Goal: Task Accomplishment & Management: Manage account settings

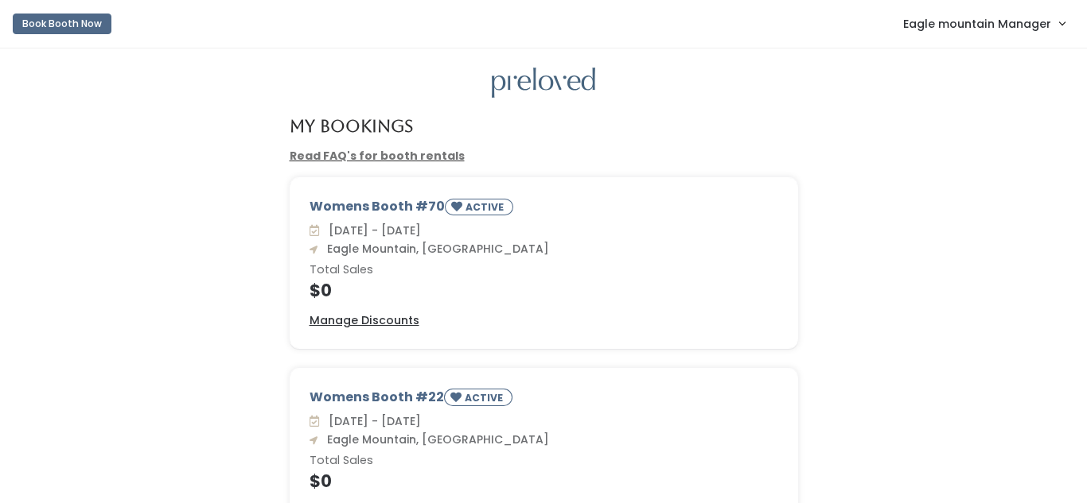
click at [934, 21] on span "Eagle mountain Manager" at bounding box center [977, 23] width 148 height 17
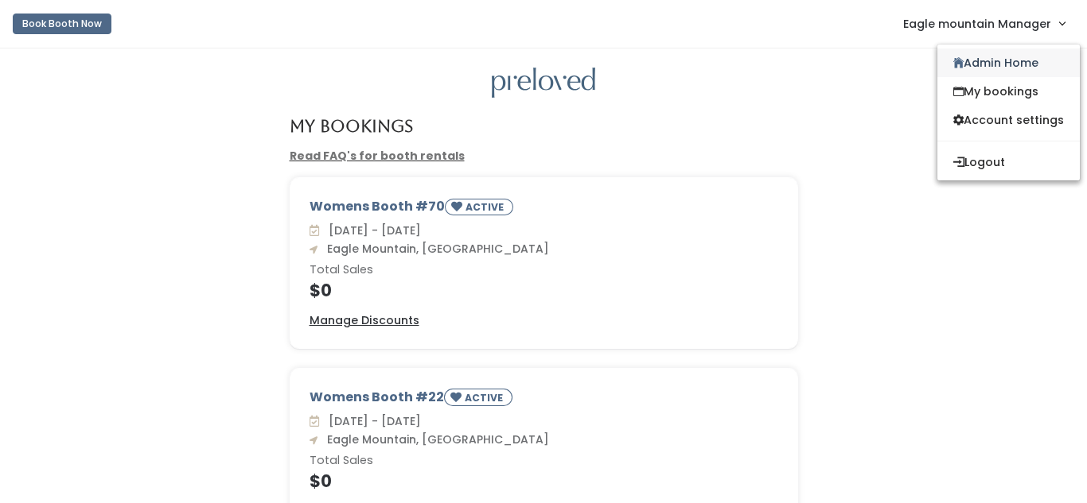
click at [996, 61] on link "Admin Home" at bounding box center [1008, 63] width 142 height 29
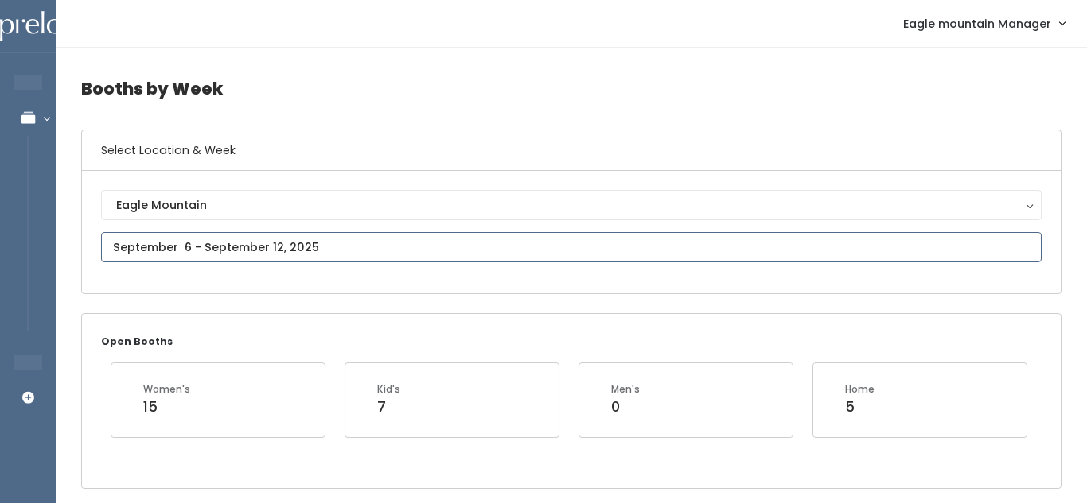
click at [181, 247] on input "text" at bounding box center [571, 247] width 940 height 30
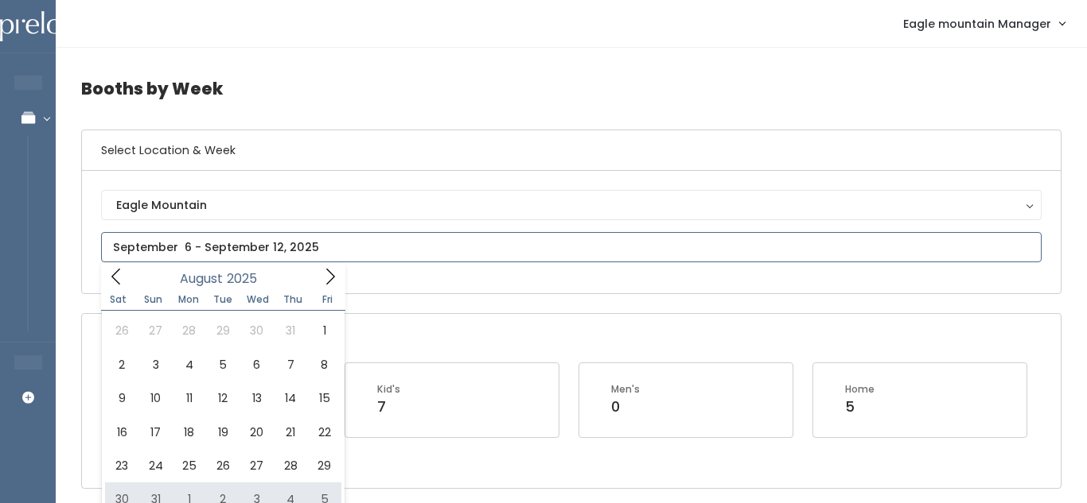
type input "August 30 to September 5"
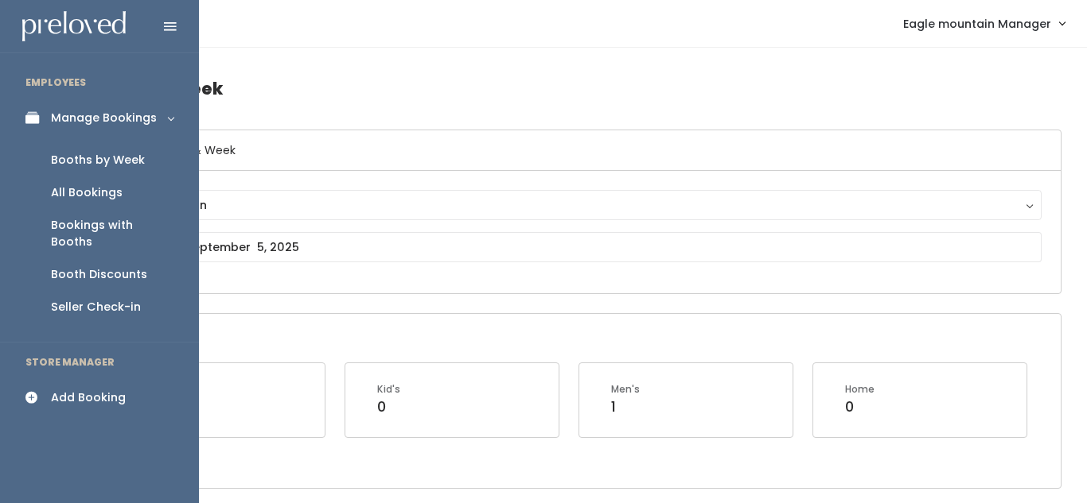
click at [43, 391] on icon at bounding box center [36, 398] width 22 height 14
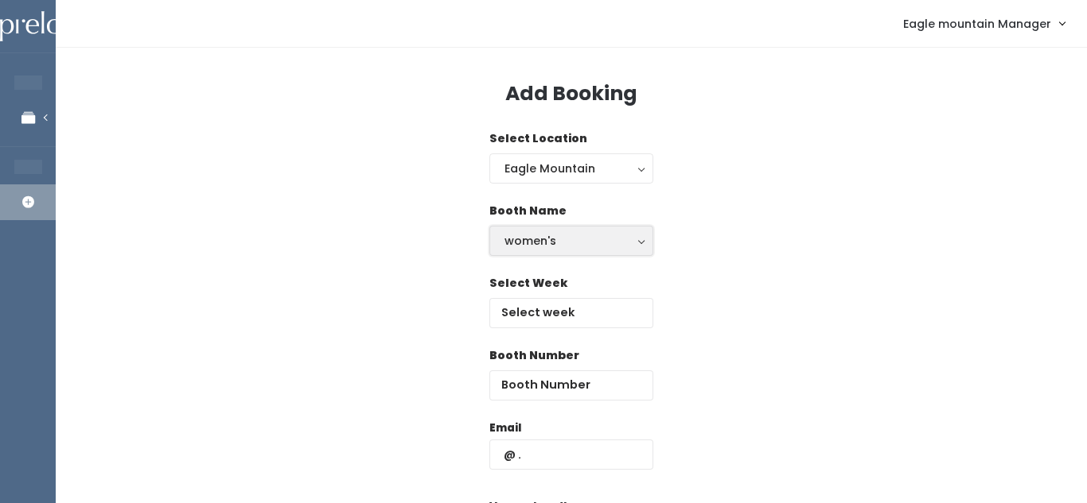
click at [572, 246] on div "women's" at bounding box center [571, 240] width 134 height 17
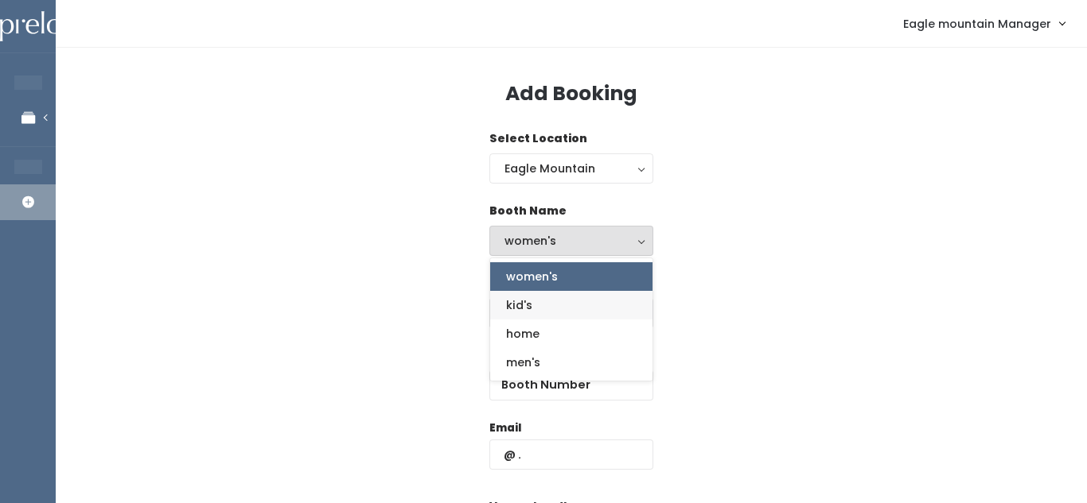
click at [530, 299] on span "kid's" at bounding box center [519, 305] width 26 height 17
select select "kids"
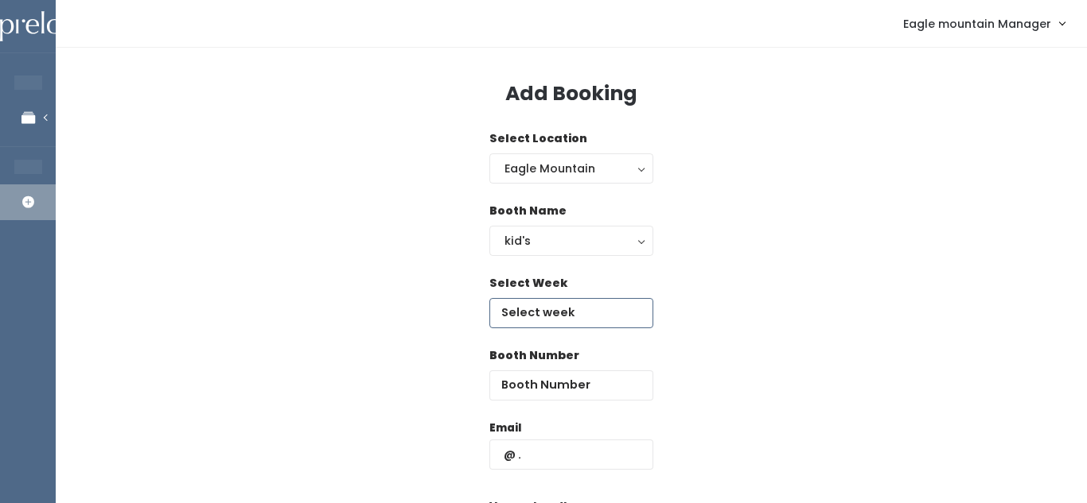
click at [543, 311] on input "text" at bounding box center [571, 313] width 164 height 30
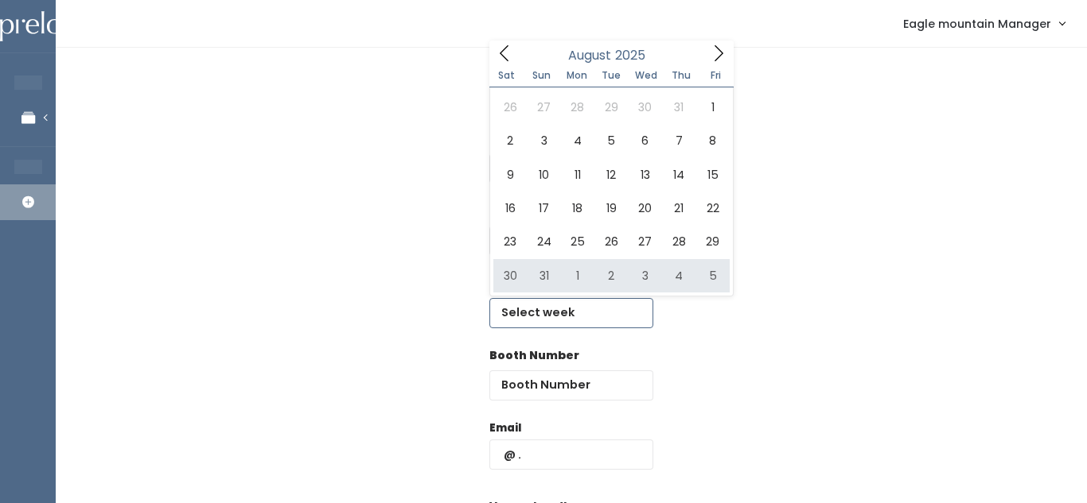
type input "August 30 to September 5"
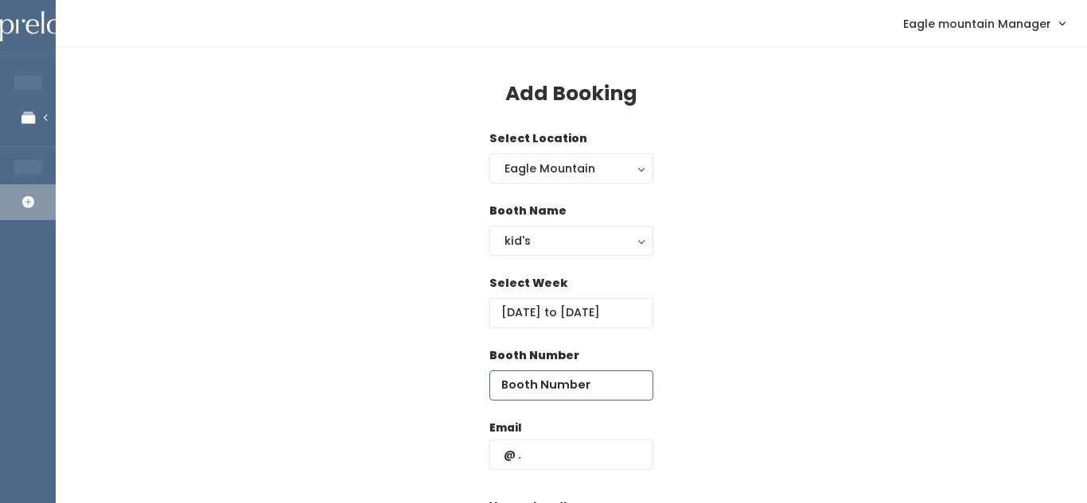
click at [539, 390] on input "number" at bounding box center [571, 386] width 164 height 30
type input "15"
click at [550, 453] on input "text" at bounding box center [571, 455] width 164 height 30
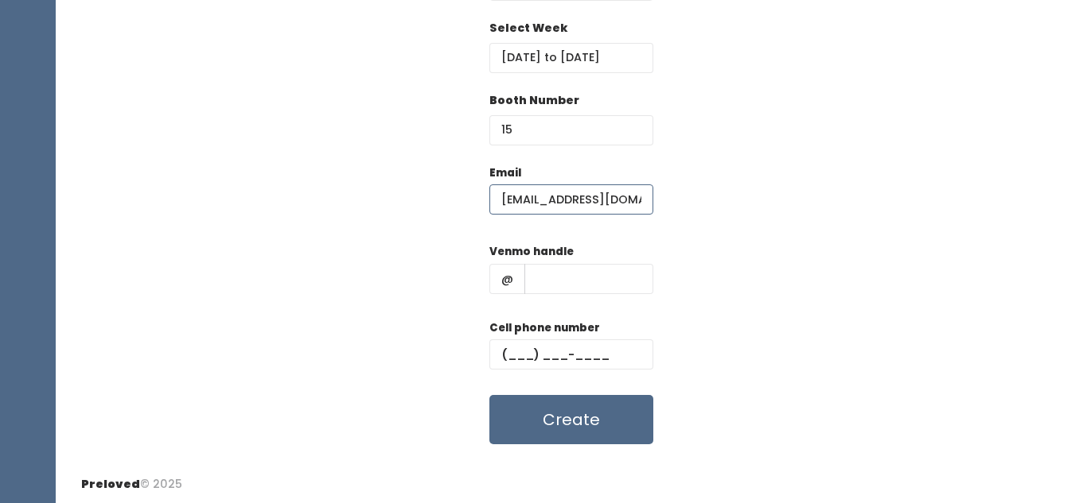
scroll to position [258, 0]
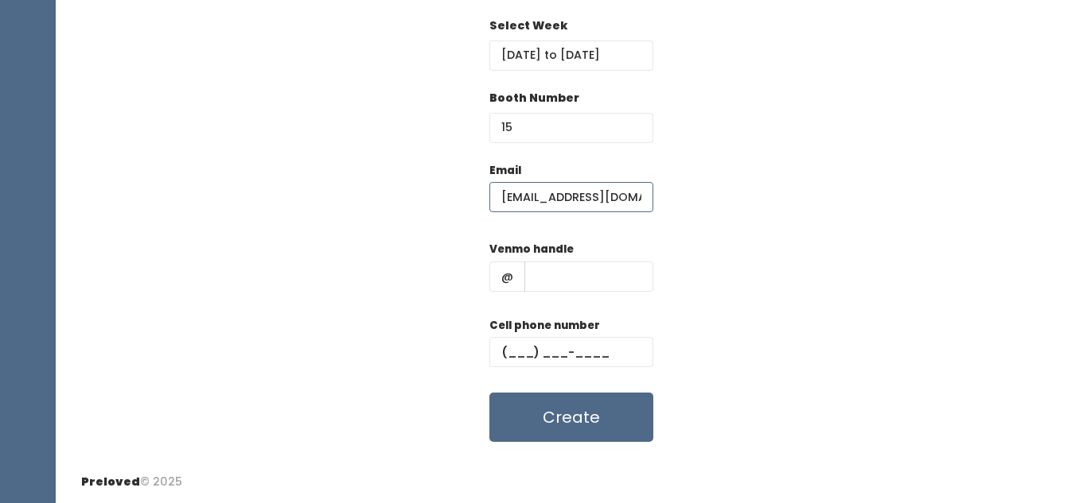
type input "Kenleelyn@gmail.com"
click at [610, 290] on input "text" at bounding box center [588, 277] width 129 height 30
type input "dalton-westwood"
click at [523, 352] on input "text" at bounding box center [571, 352] width 164 height 30
type input "(801) 310-8032"
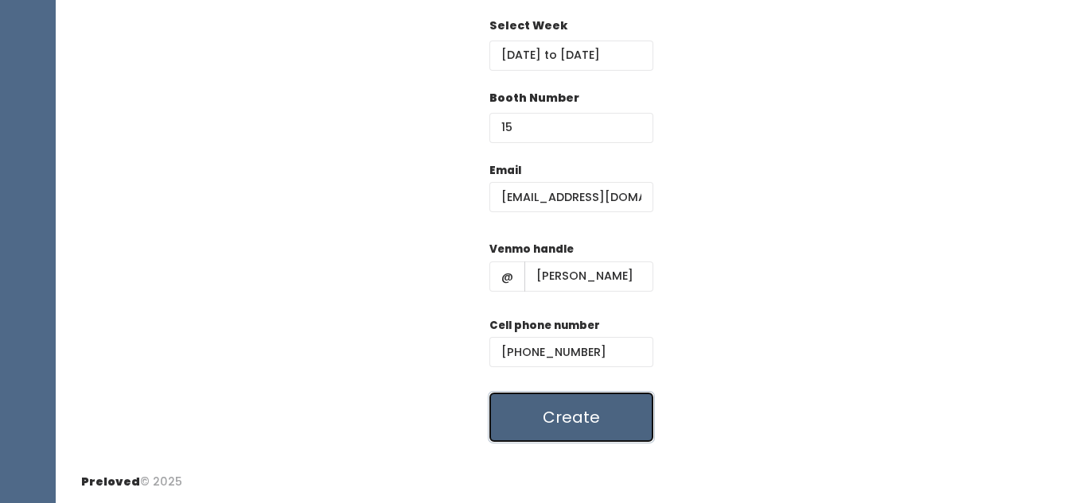
click at [559, 426] on button "Create" at bounding box center [571, 417] width 164 height 49
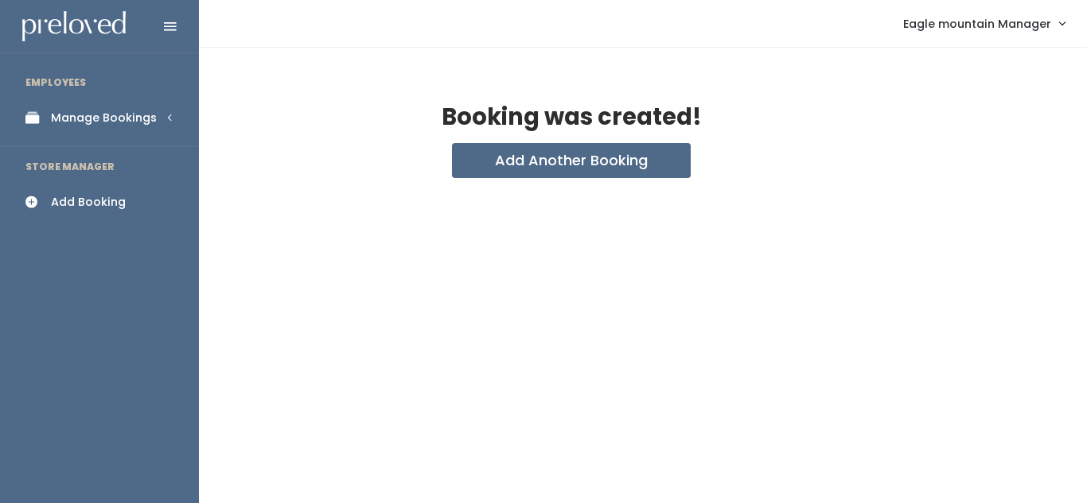
click at [156, 122] on link "Manage Bookings" at bounding box center [99, 118] width 199 height 36
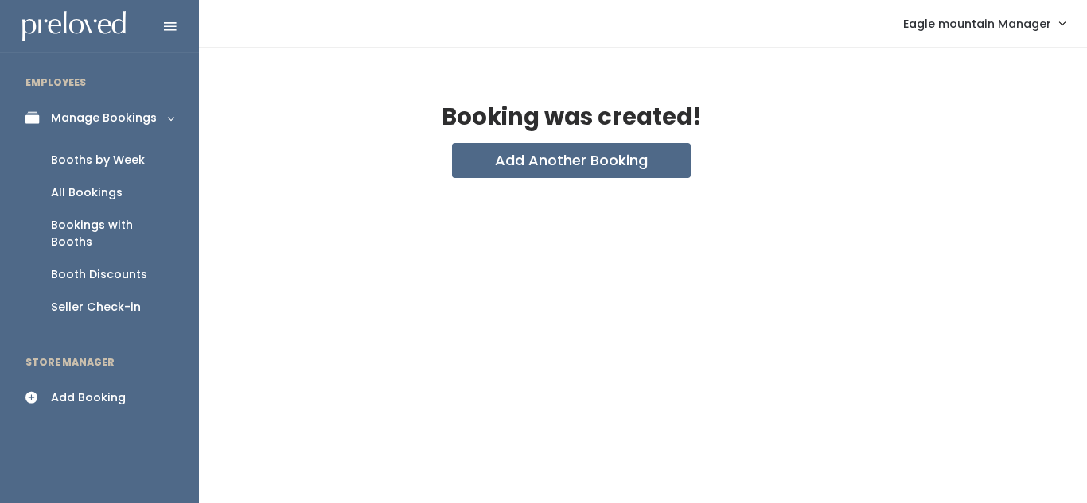
click at [165, 119] on link "Manage Bookings" at bounding box center [99, 118] width 199 height 36
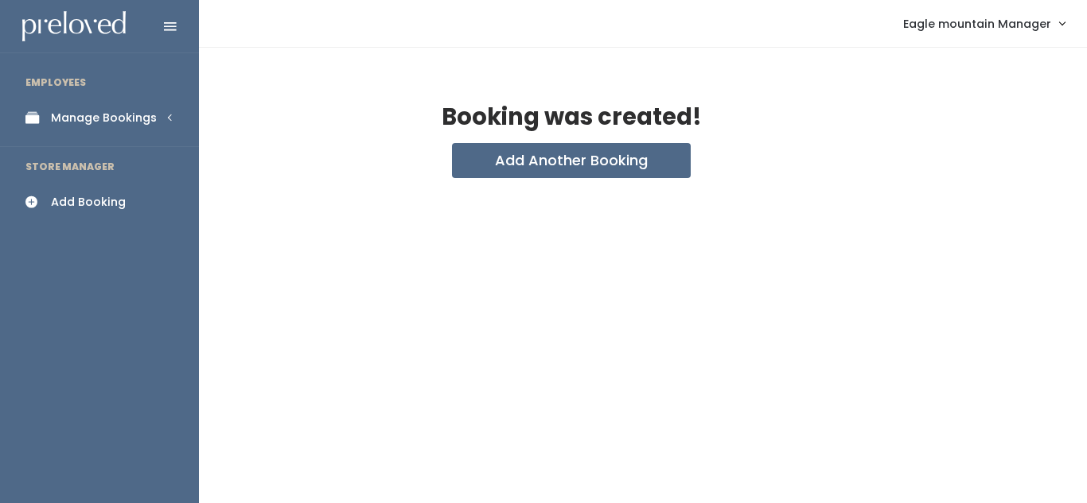
click at [163, 128] on link "Manage Bookings" at bounding box center [99, 118] width 199 height 36
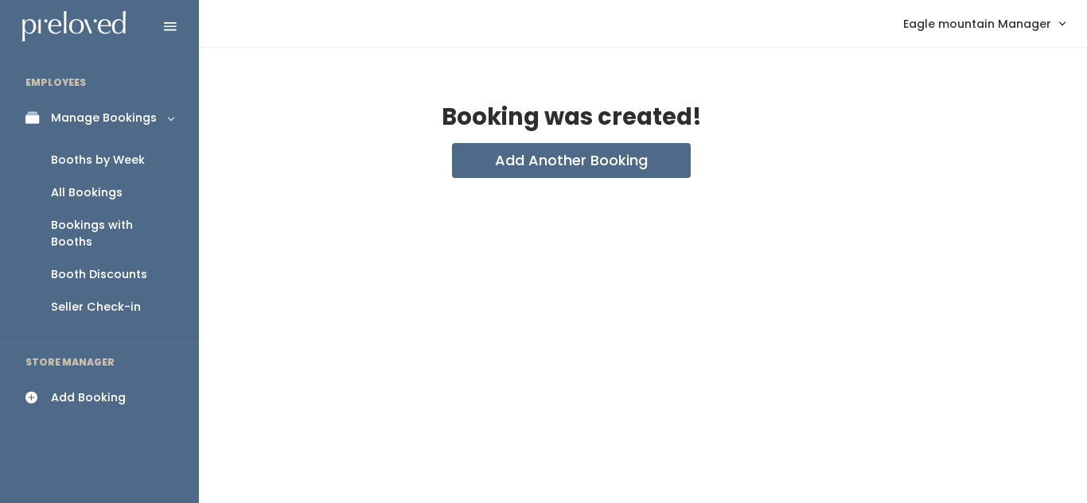
click at [119, 195] on div "All Bookings" at bounding box center [87, 193] width 72 height 17
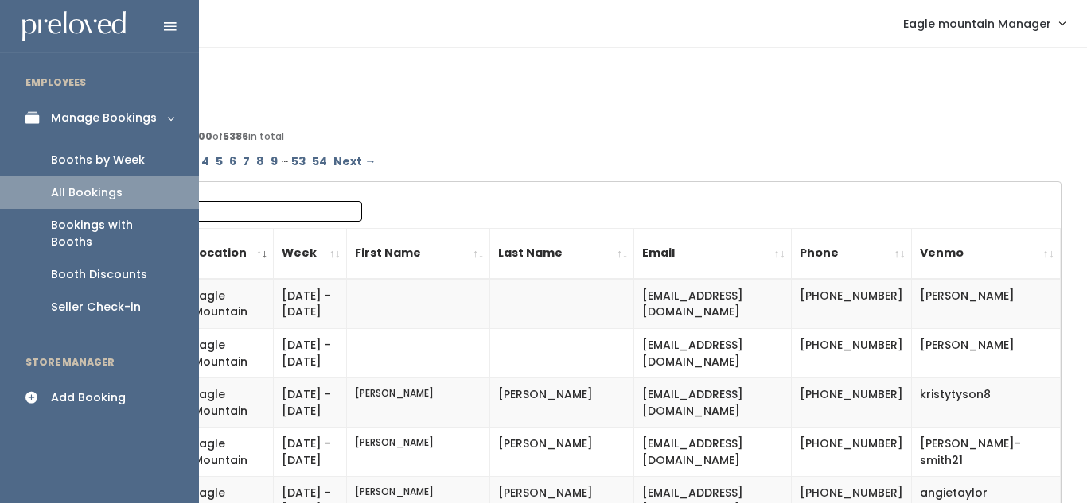
click at [165, 119] on link "Manage Bookings" at bounding box center [99, 118] width 199 height 36
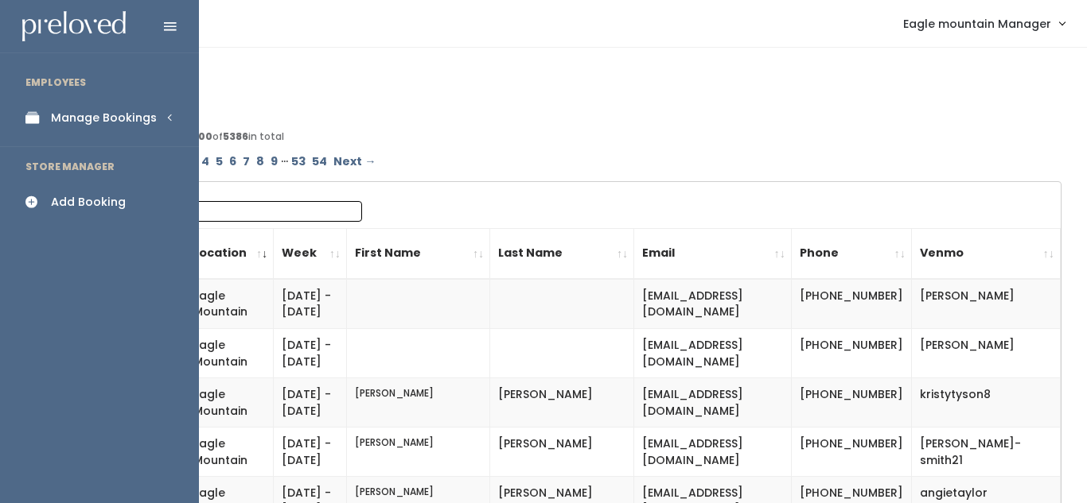
click at [163, 119] on link "Manage Bookings" at bounding box center [99, 118] width 199 height 36
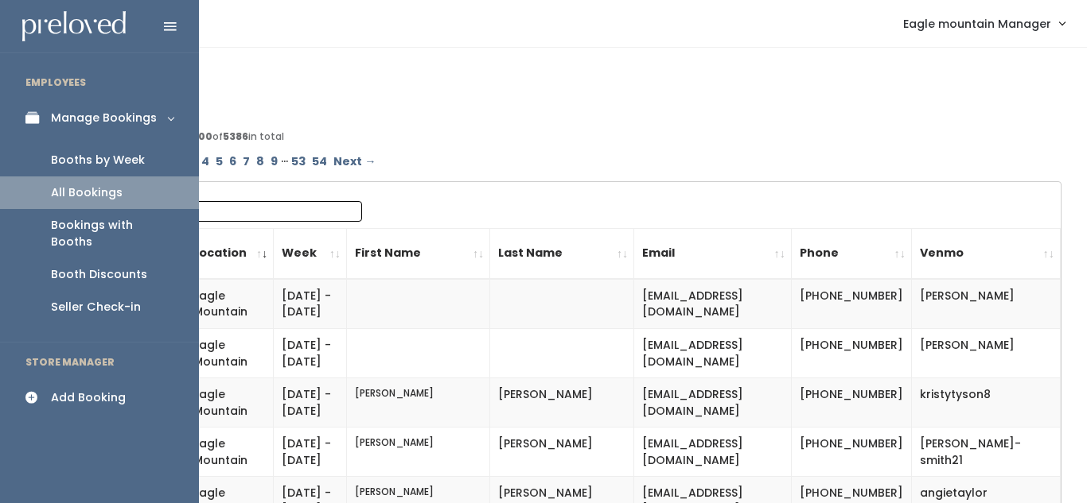
click at [113, 299] on div "Seller Check-in" at bounding box center [96, 307] width 90 height 17
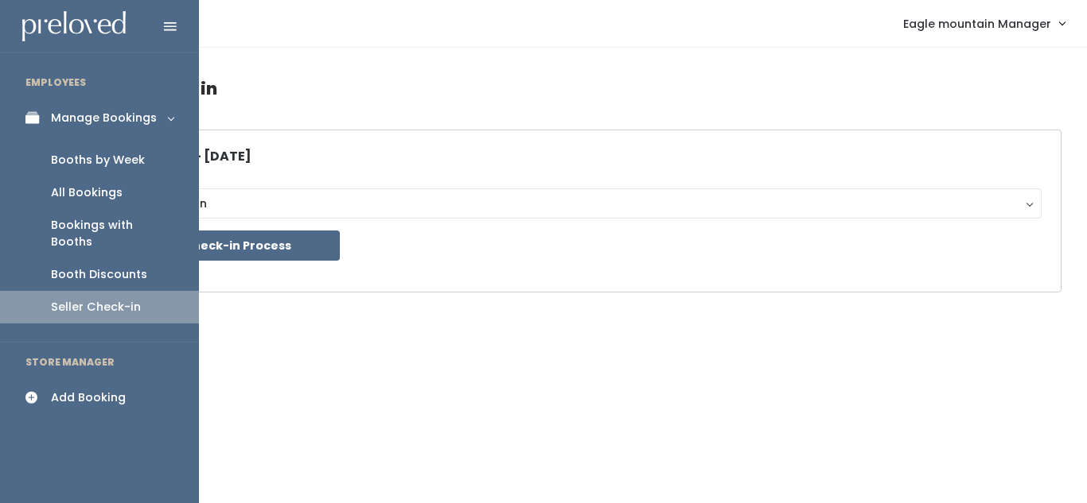
click at [171, 119] on link "Manage Bookings" at bounding box center [99, 118] width 199 height 36
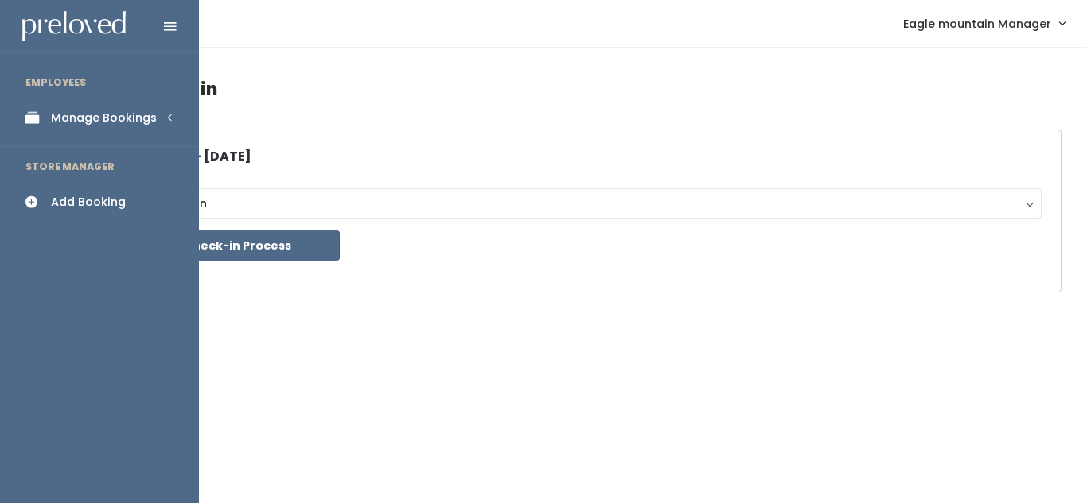
click at [171, 119] on link "Manage Bookings" at bounding box center [99, 118] width 199 height 36
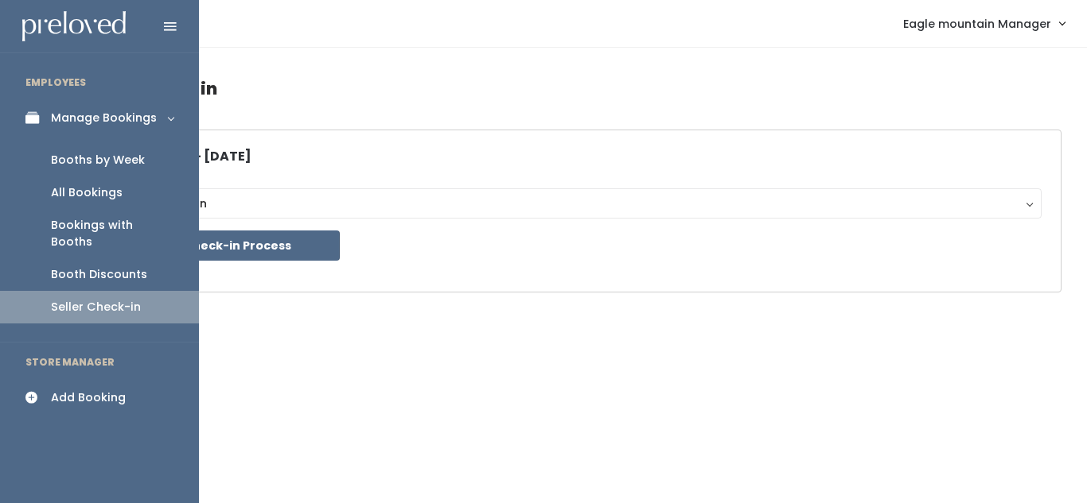
click at [105, 168] on div "Booths by Week" at bounding box center [98, 160] width 94 height 17
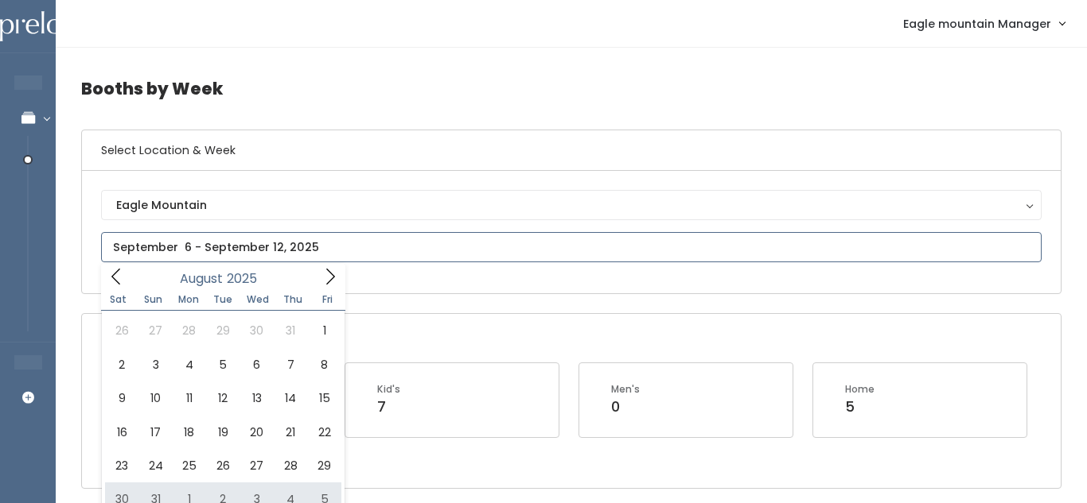
type input "August 30 to September 5"
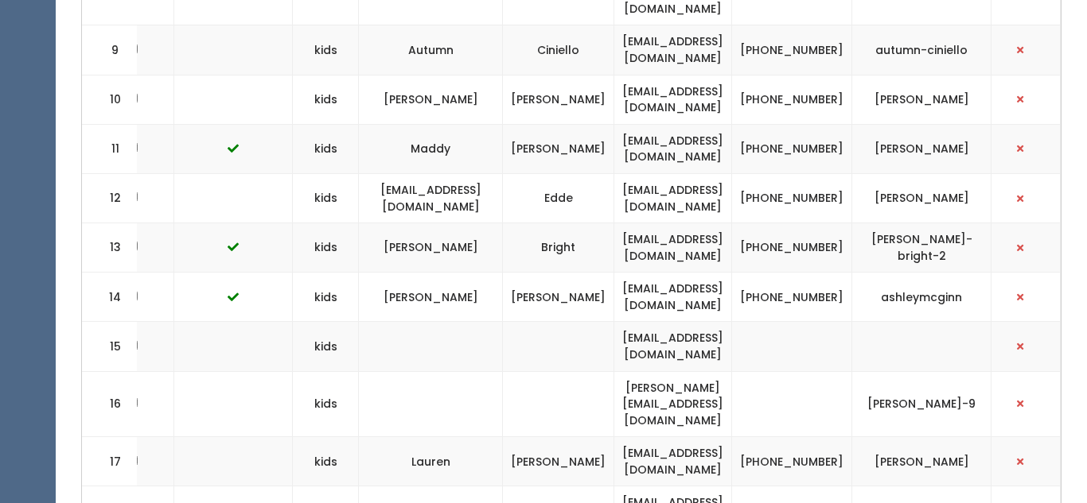
scroll to position [1195, 0]
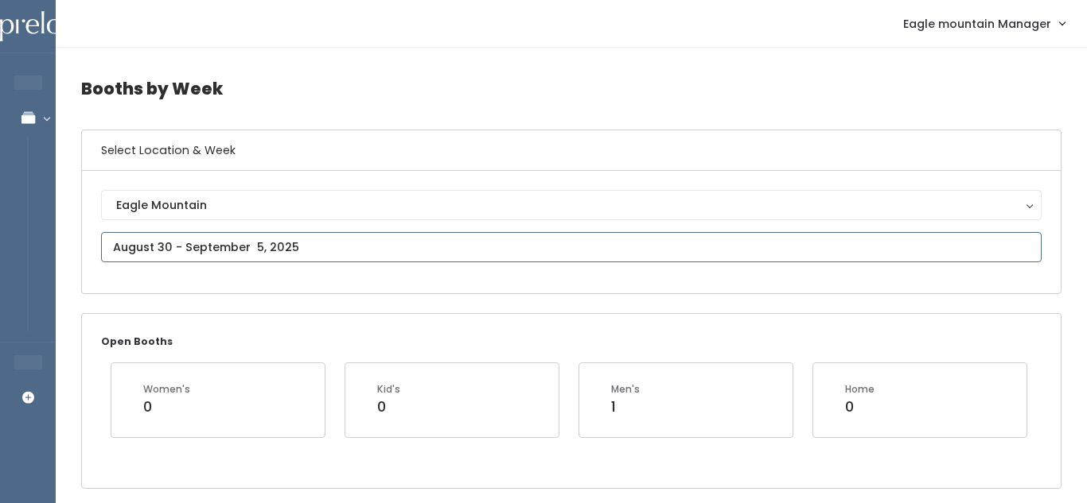
click at [243, 232] on input "text" at bounding box center [571, 247] width 940 height 30
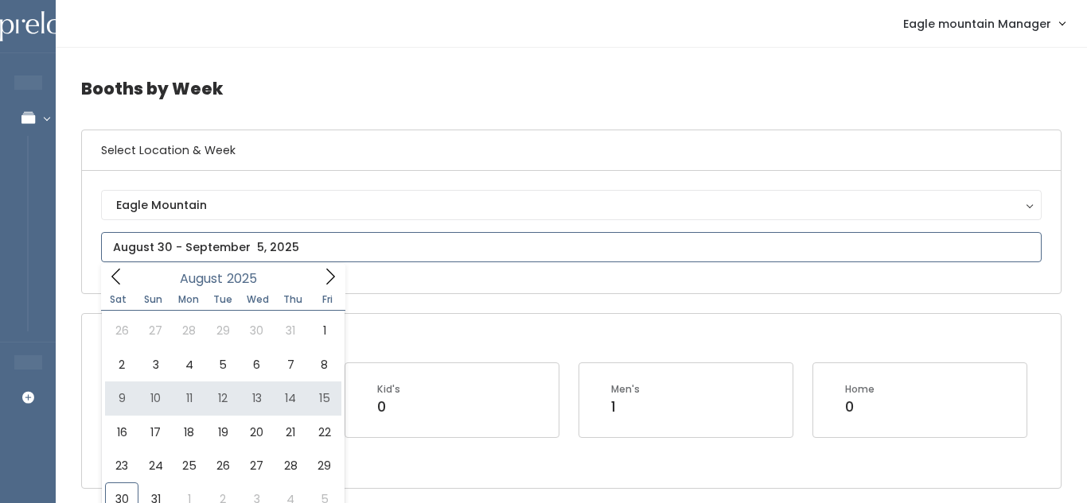
click at [328, 274] on icon at bounding box center [329, 276] width 17 height 17
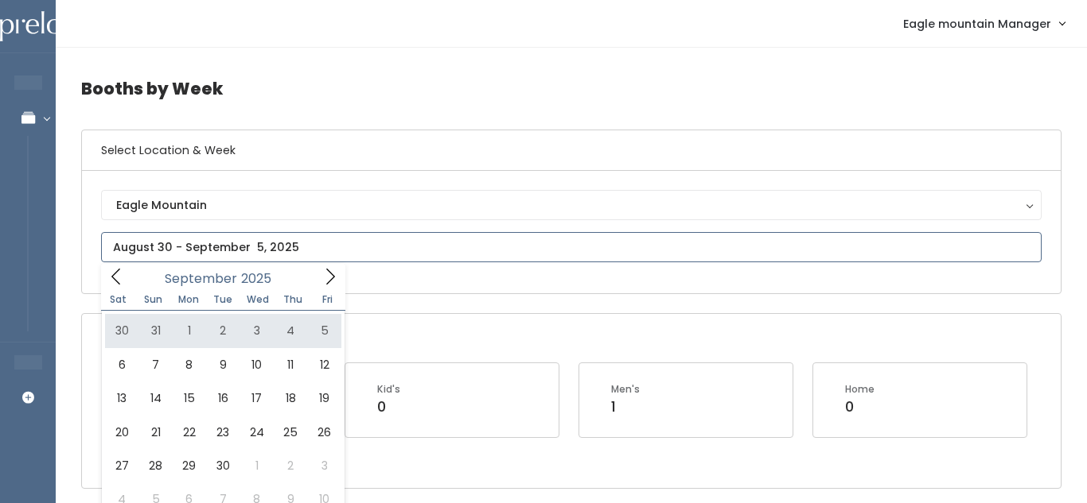
type input "[DATE] to [DATE]"
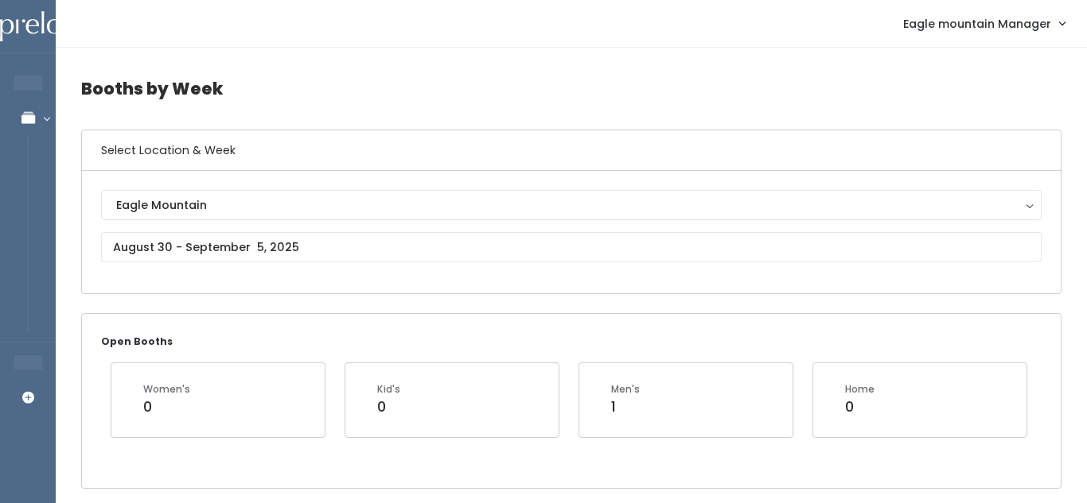
click at [198, 341] on div "Open Booths Women's 0 Kid's 0 Men's 1 Home 0" at bounding box center [571, 400] width 978 height 173
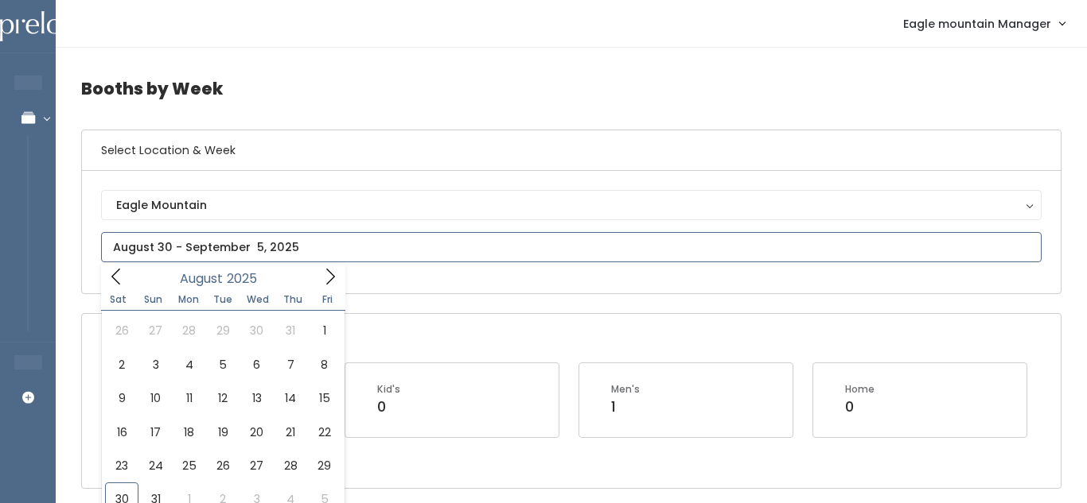
click at [325, 270] on icon at bounding box center [329, 276] width 17 height 17
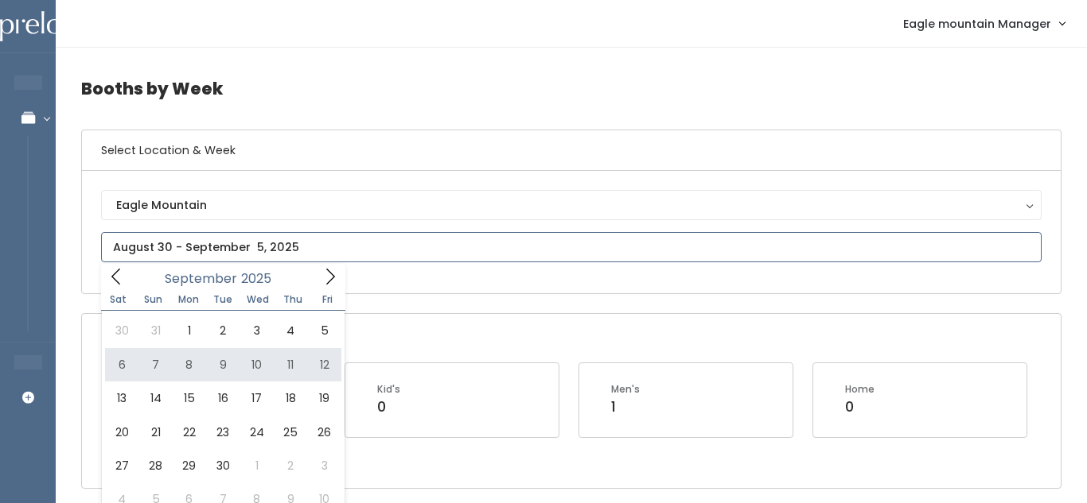
type input "September 6 to September 12"
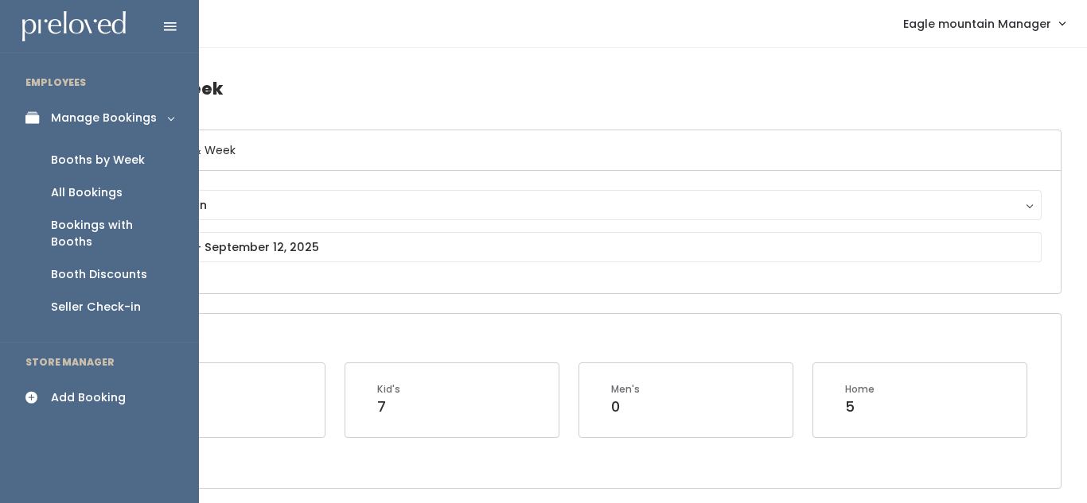
click at [124, 380] on link "Add Booking" at bounding box center [99, 398] width 199 height 36
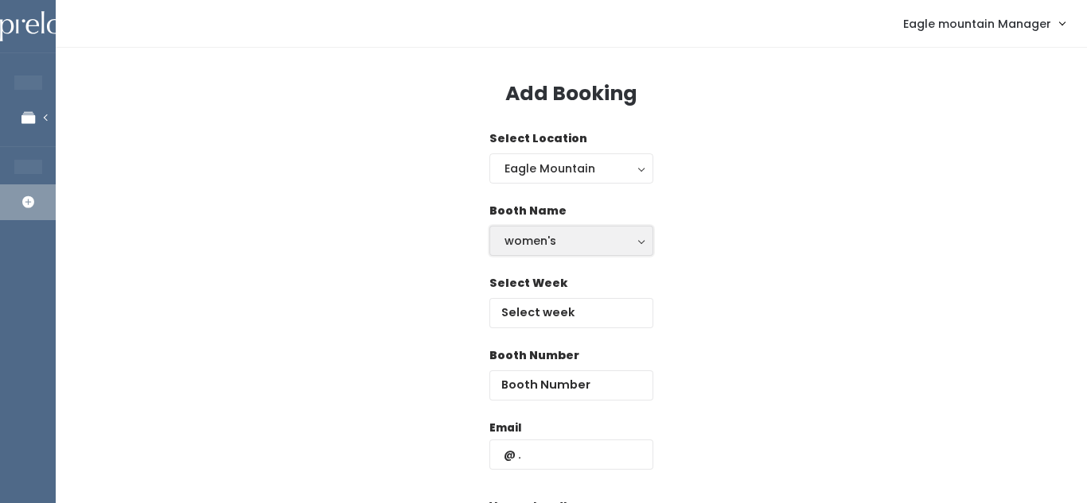
click at [609, 239] on div "women's" at bounding box center [571, 240] width 134 height 17
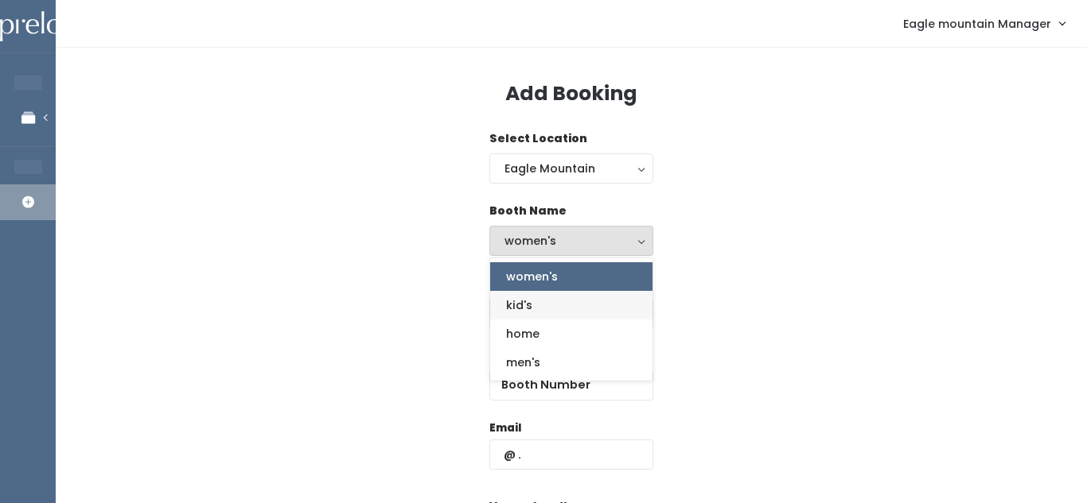
click at [570, 297] on link "kid's" at bounding box center [571, 305] width 162 height 29
select select "kids"
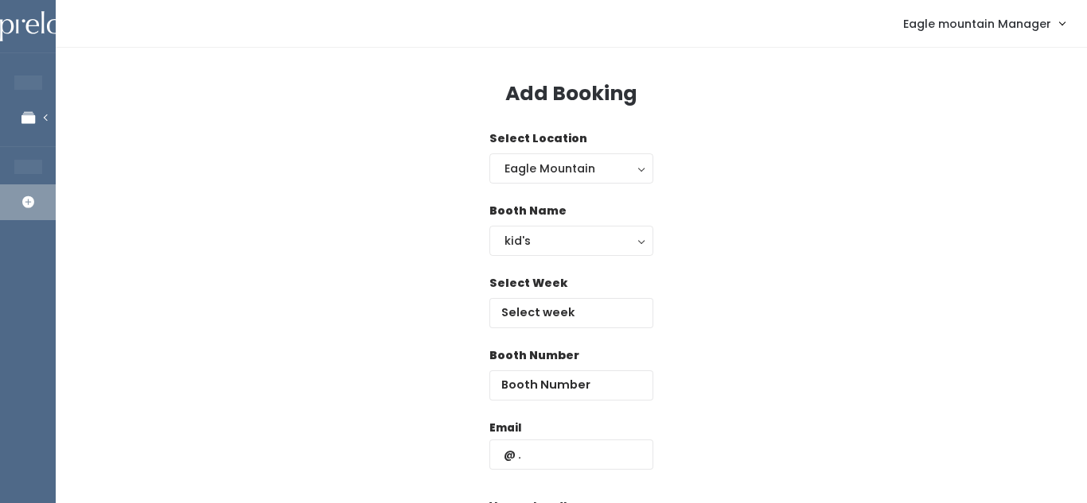
click at [570, 297] on div "Select Week" at bounding box center [571, 301] width 164 height 53
click at [562, 305] on input "text" at bounding box center [571, 313] width 164 height 30
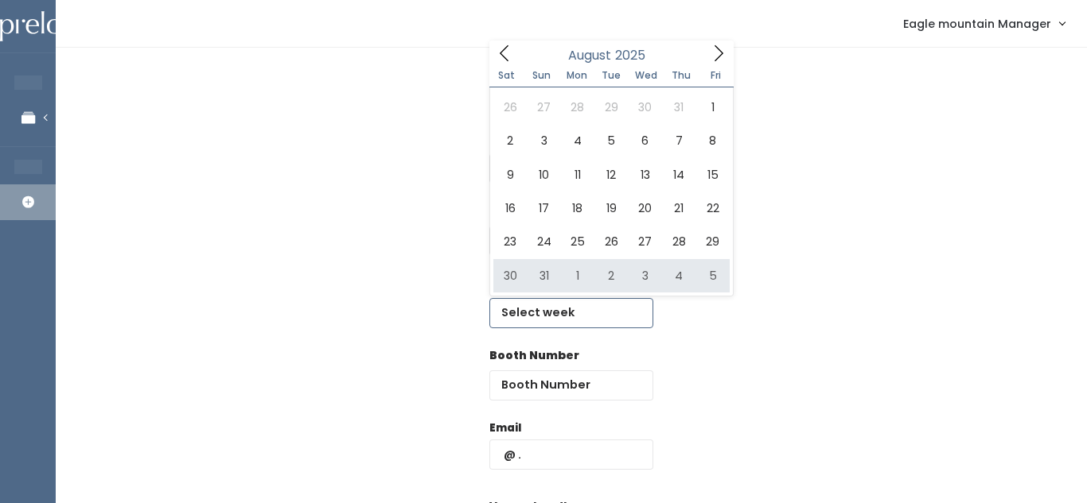
type input "[DATE] to [DATE]"
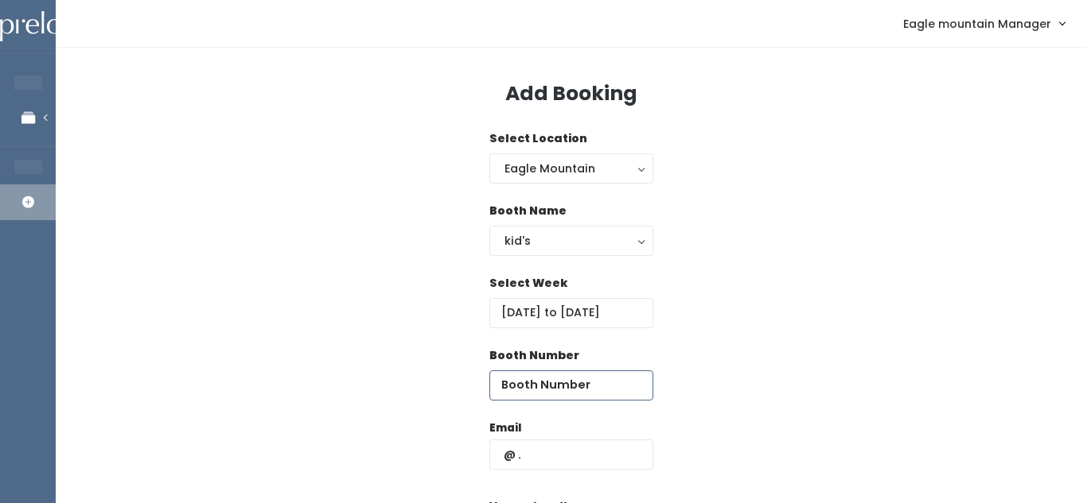
click at [561, 383] on input "number" at bounding box center [571, 386] width 164 height 30
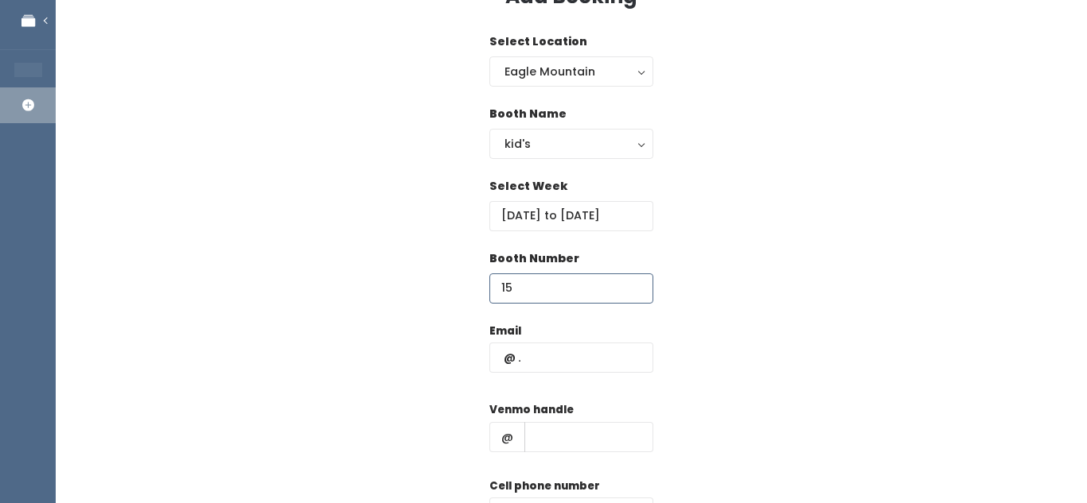
scroll to position [106, 0]
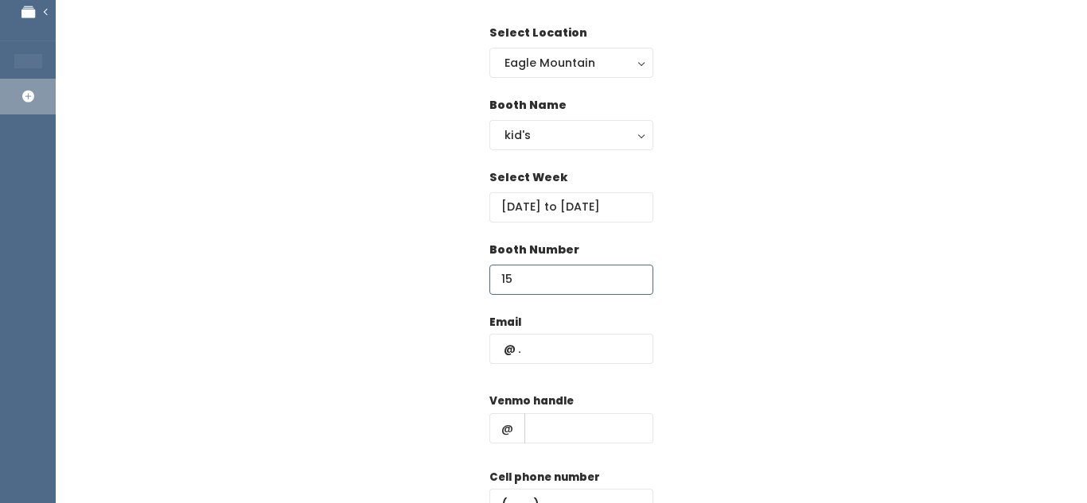
type input "15"
click at [562, 350] on input "text" at bounding box center [571, 349] width 164 height 30
type input "Kenleelyn@gmail.com"
click at [554, 427] on input "text" at bounding box center [588, 429] width 129 height 30
type input "dalton-westwood"
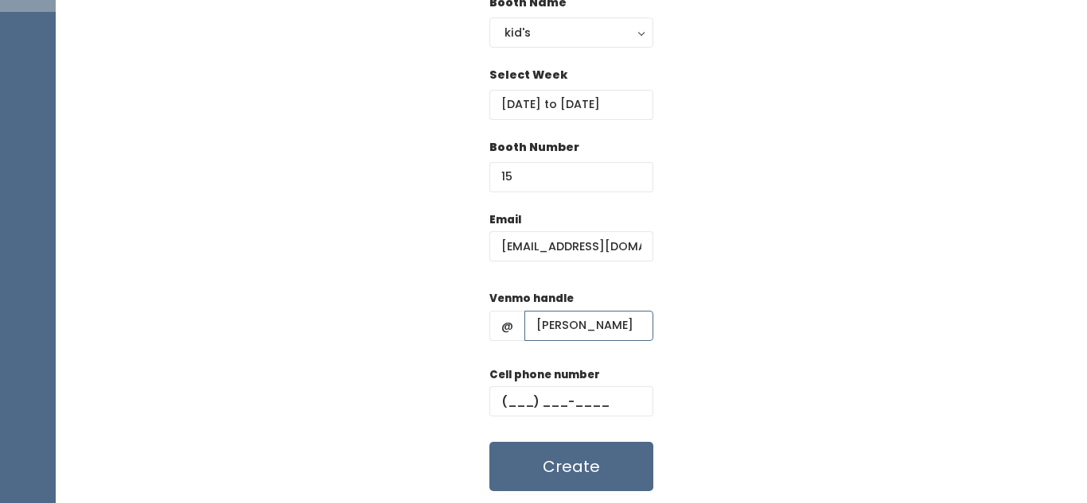
scroll to position [216, 0]
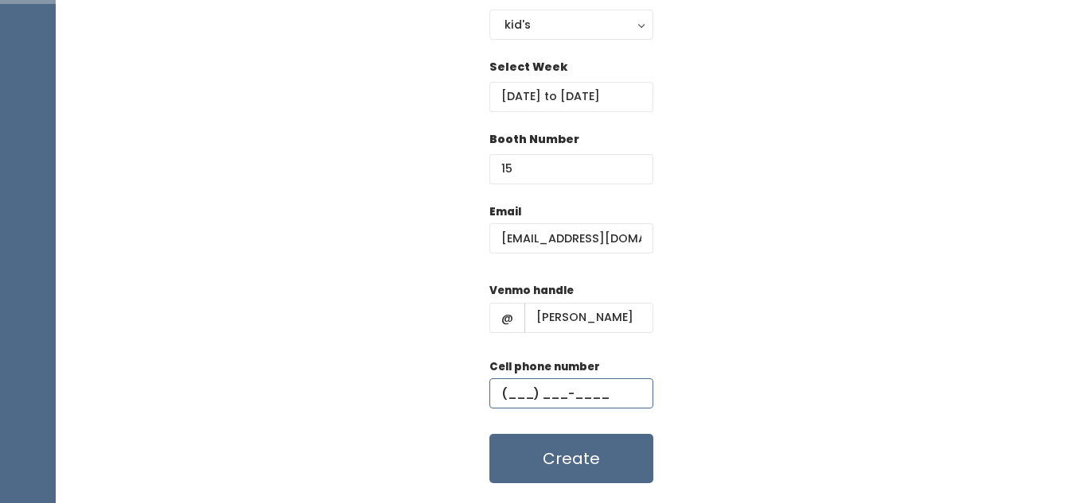
click at [593, 392] on input "text" at bounding box center [571, 394] width 164 height 30
type input "(801) 310-8032"
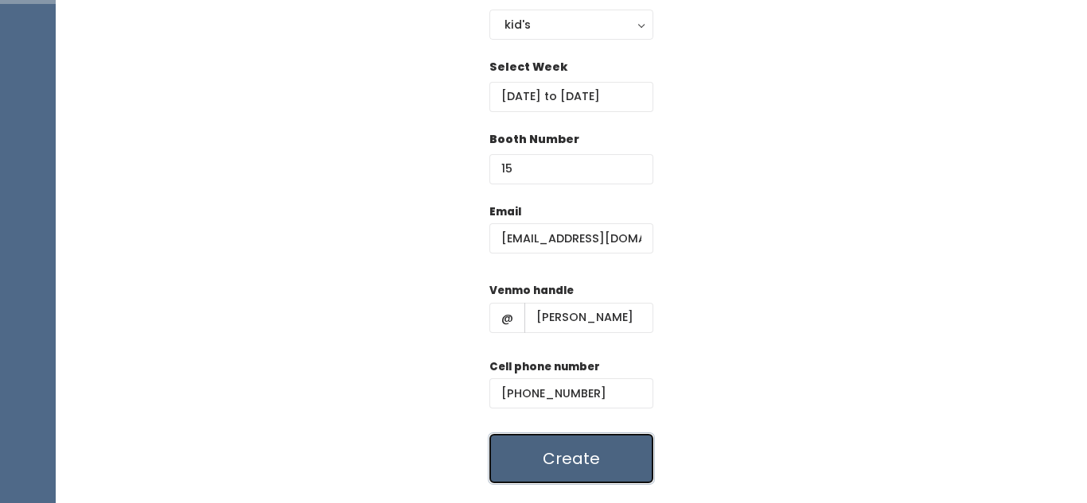
click at [624, 457] on button "Create" at bounding box center [571, 458] width 164 height 49
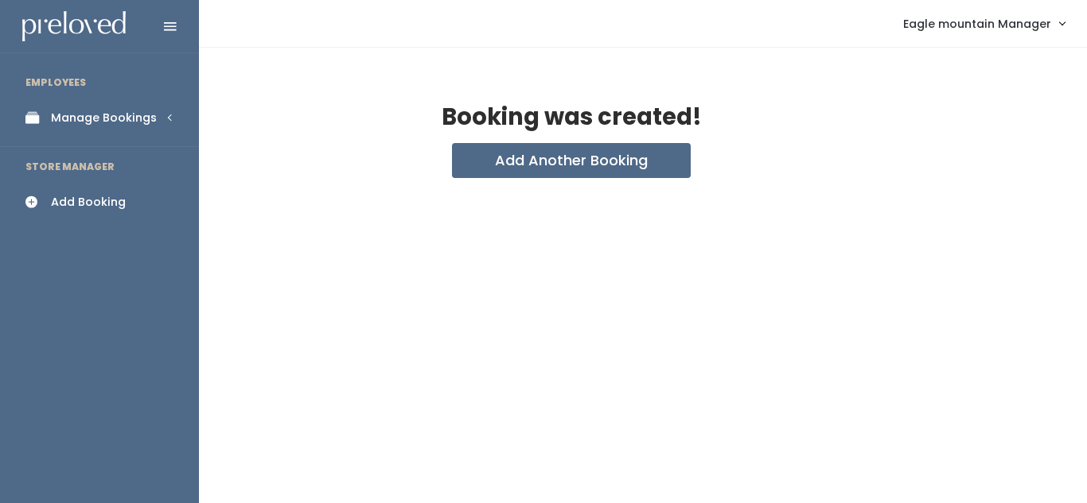
click at [165, 118] on link "Manage Bookings" at bounding box center [99, 118] width 199 height 36
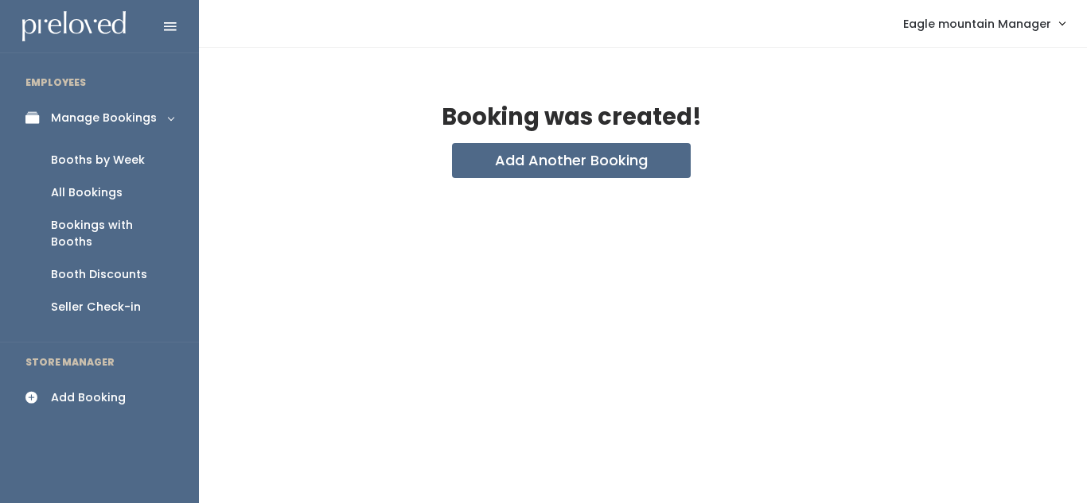
click at [143, 160] on link "Booths by Week" at bounding box center [99, 160] width 199 height 33
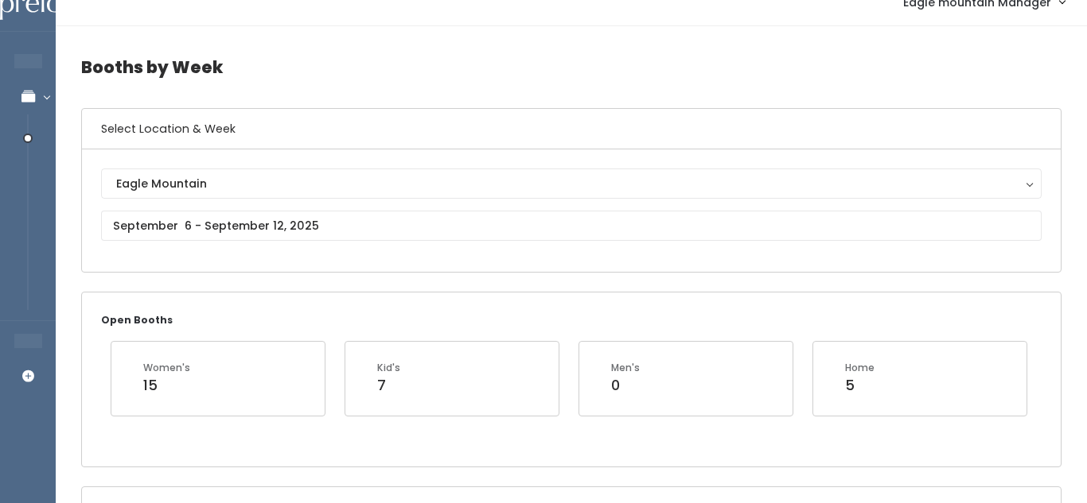
scroll to position [33, 0]
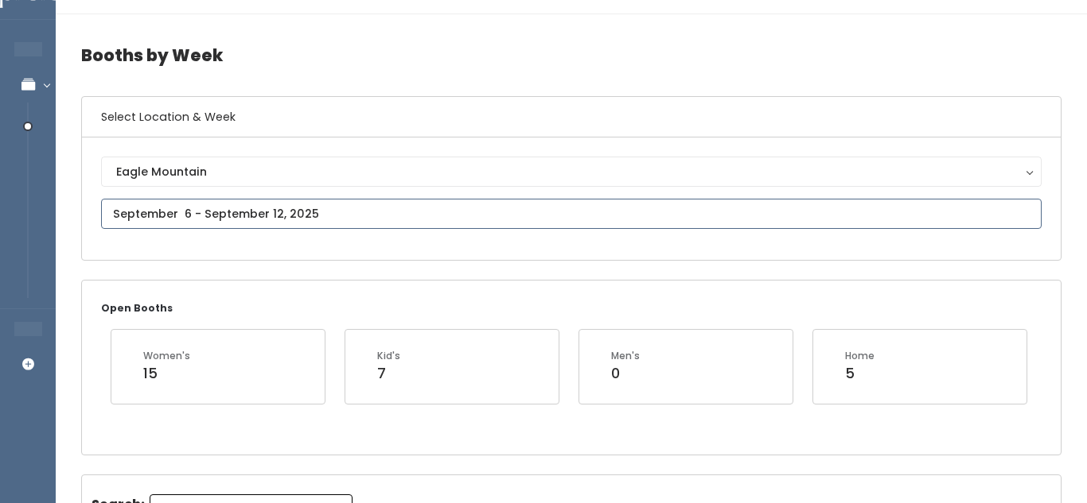
click at [419, 212] on input "text" at bounding box center [571, 214] width 940 height 30
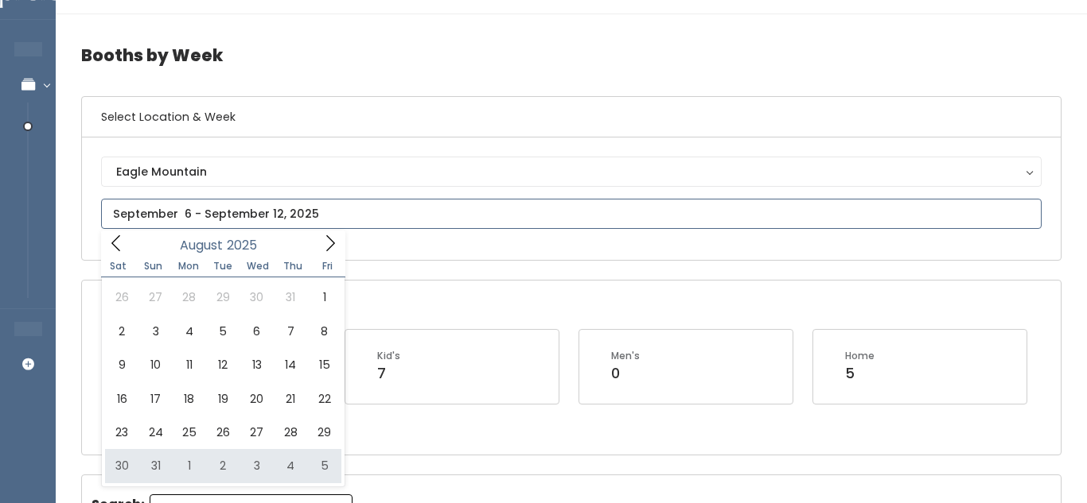
type input "August 30 to September 5"
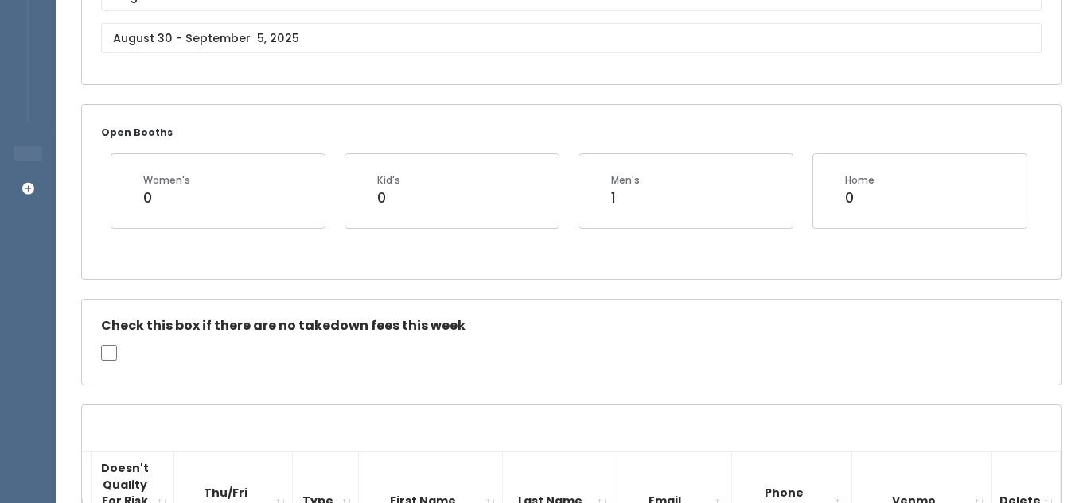
scroll to position [85, 0]
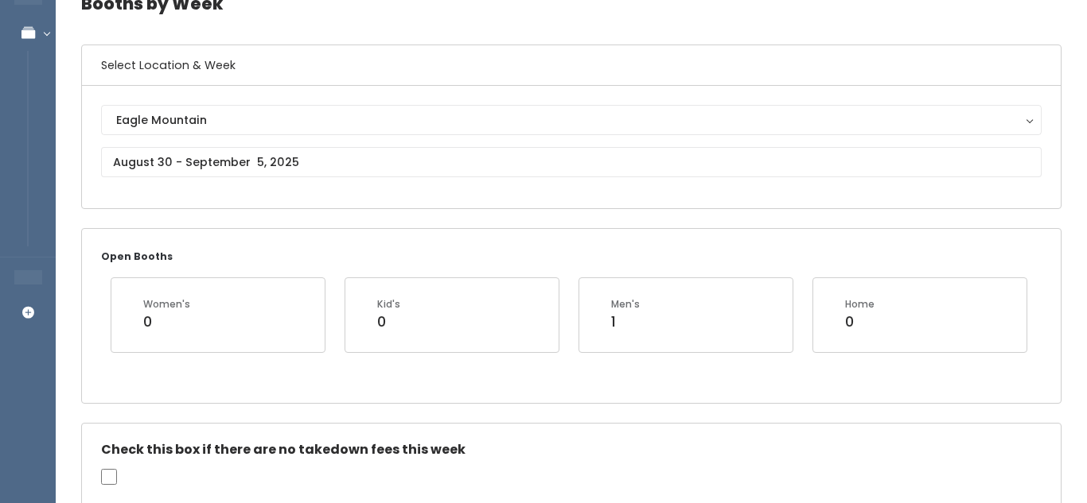
click at [513, 189] on div "Eagle Mountain Eagle Mountain" at bounding box center [571, 147] width 940 height 84
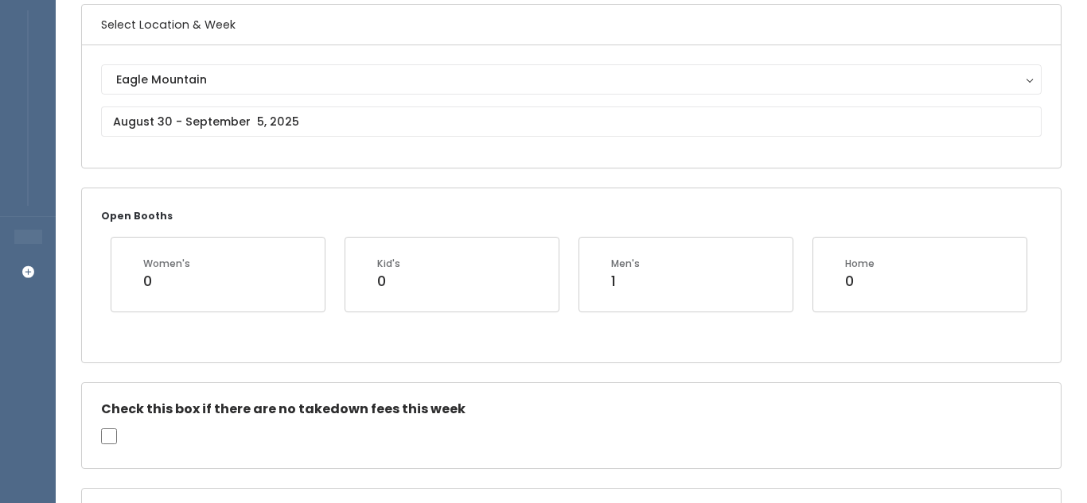
scroll to position [126, 0]
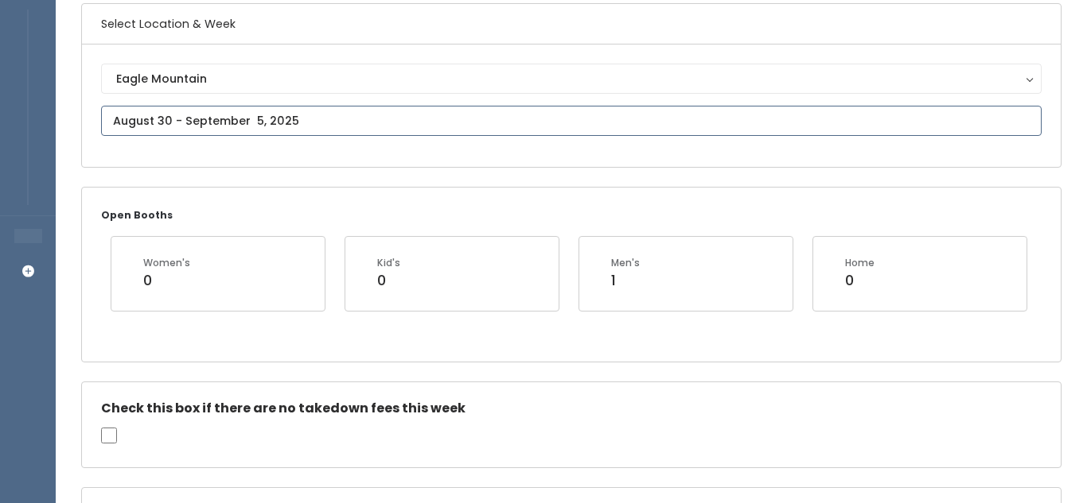
click at [375, 124] on input "text" at bounding box center [571, 121] width 940 height 30
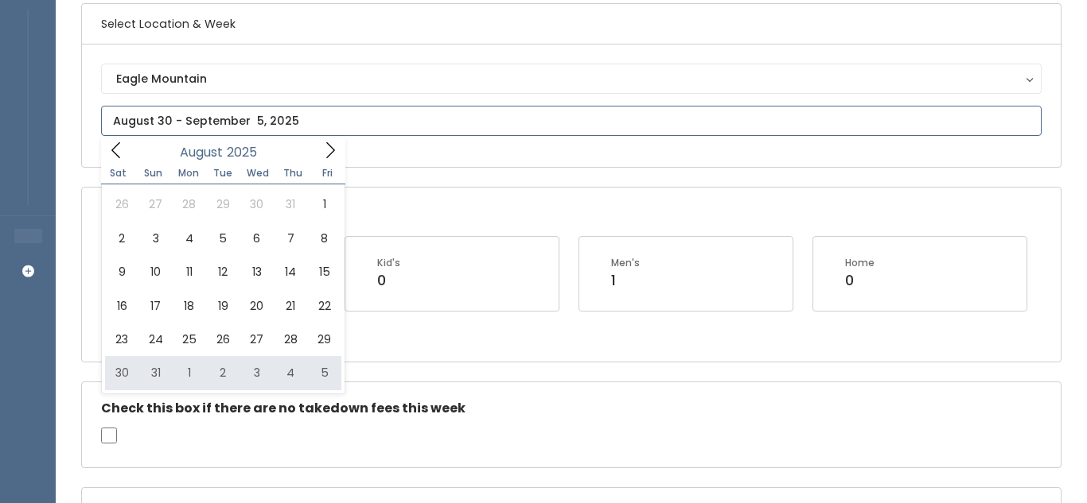
type input "August 30 to September 5"
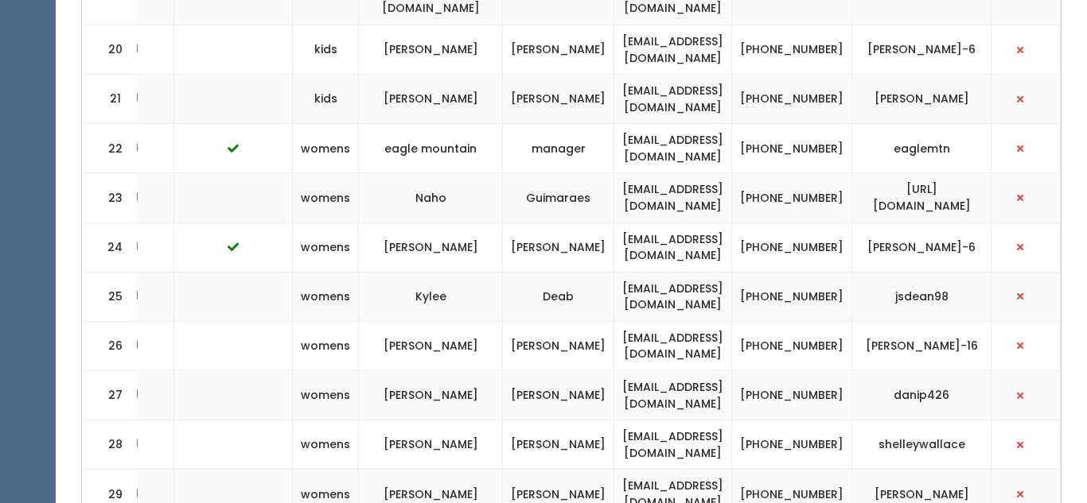
scroll to position [1756, 0]
drag, startPoint x: 560, startPoint y: 94, endPoint x: 714, endPoint y: 98, distance: 154.4
click at [714, 174] on td "aleeleg2000@gmail.com" at bounding box center [673, 198] width 118 height 49
copy td "aleeleg2000@gmail.com"
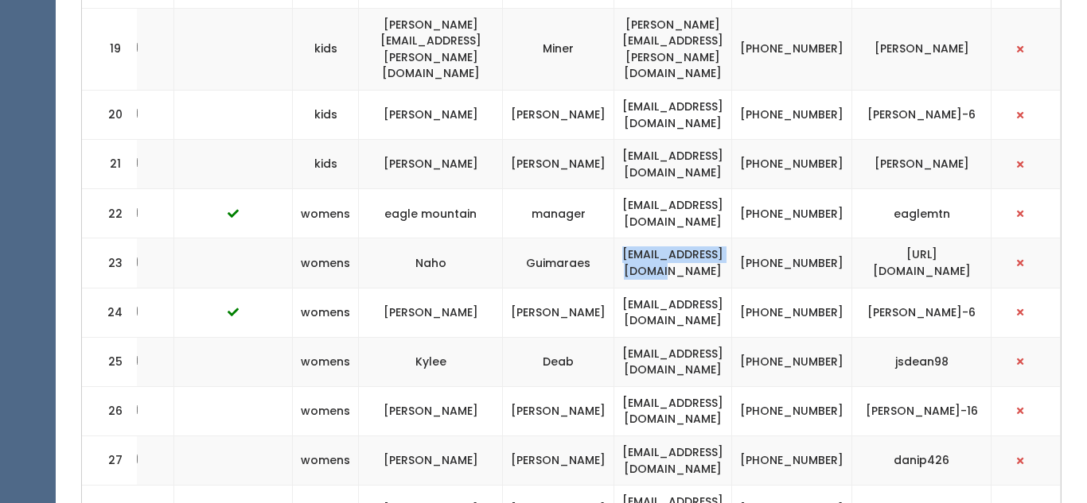
scroll to position [1689, 0]
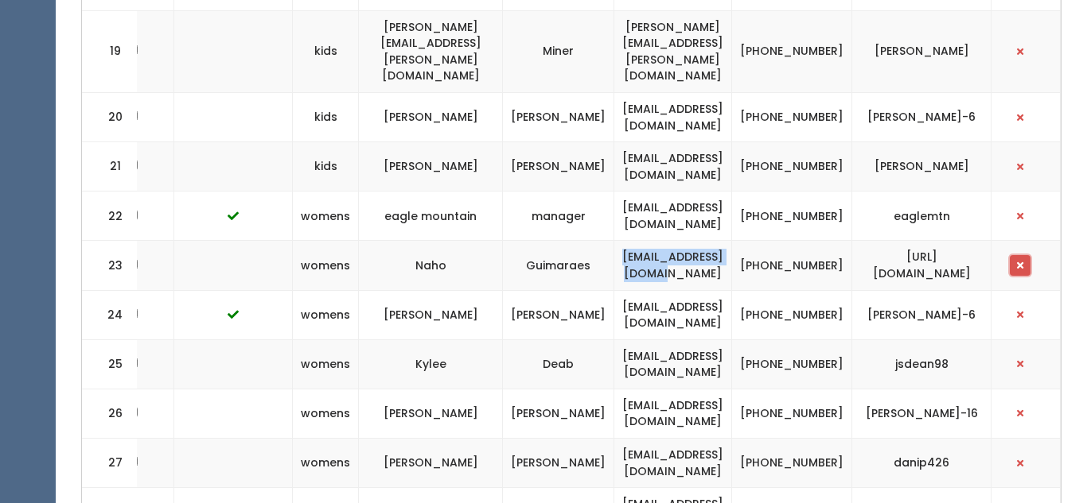
click at [1016, 255] on button "button" at bounding box center [1019, 265] width 21 height 21
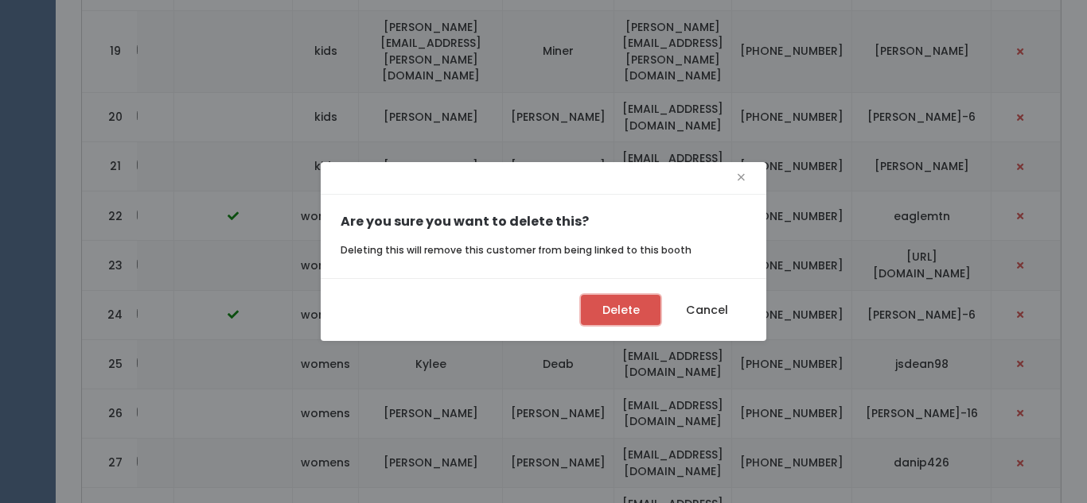
click at [609, 302] on button "Delete" at bounding box center [621, 310] width 80 height 30
